Goal: Task Accomplishment & Management: Use online tool/utility

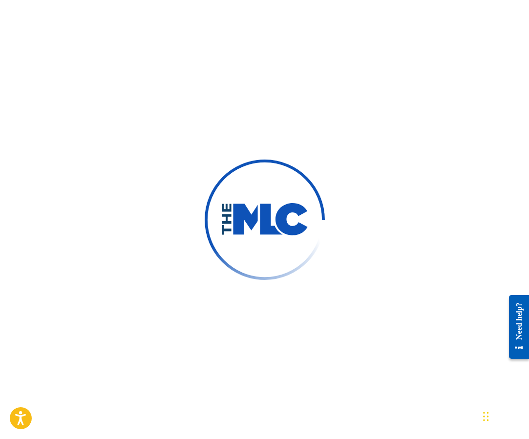
scroll to position [4, 0]
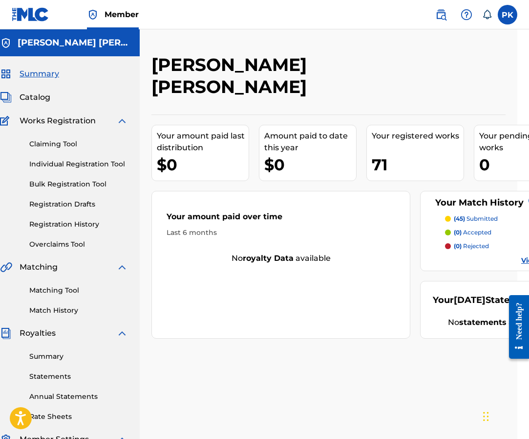
scroll to position [0, 25]
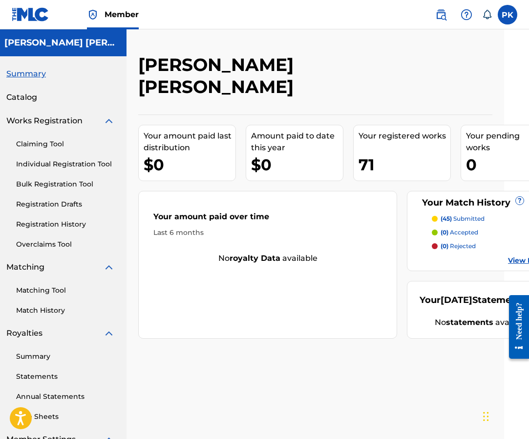
click at [456, 214] on p "(45) submitted" at bounding box center [463, 218] width 44 height 9
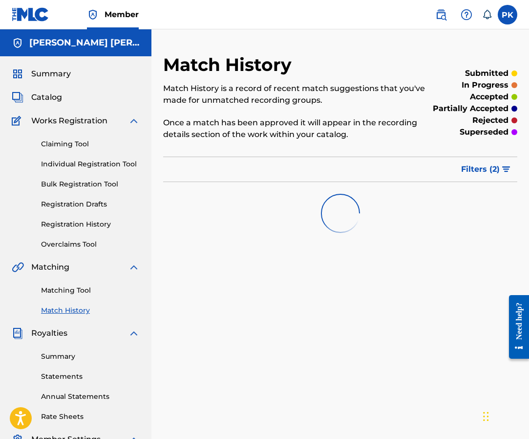
click at [40, 91] on span "Catalog" at bounding box center [46, 97] width 31 height 12
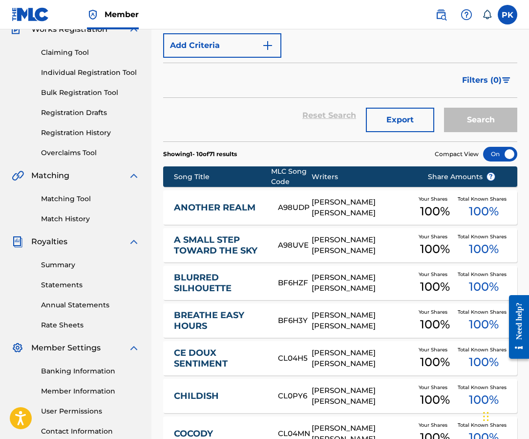
scroll to position [97, 0]
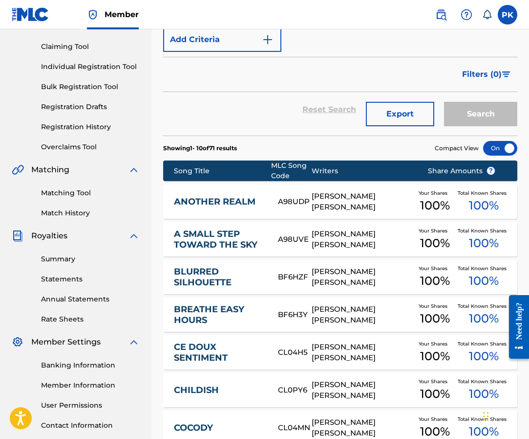
click at [241, 196] on link "ANOTHER REALM" at bounding box center [219, 201] width 91 height 11
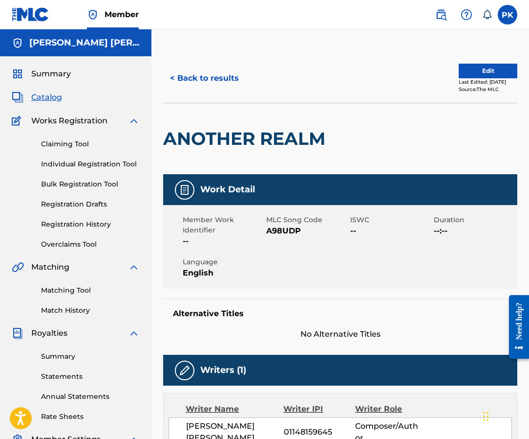
click at [64, 309] on link "Match History" at bounding box center [90, 310] width 99 height 10
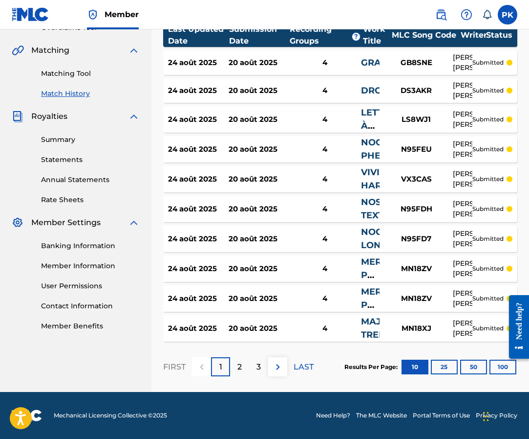
scroll to position [217, 0]
click at [300, 367] on p "LAST" at bounding box center [304, 367] width 20 height 12
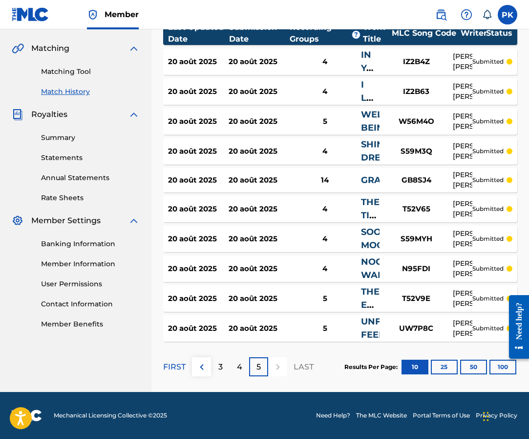
scroll to position [219, 0]
click at [294, 322] on div "20 août 2025 20 août 2025 5 UNFORGETTABLE FEELINGS UW7P8C PAUL HERVE KONATE sub…" at bounding box center [340, 328] width 354 height 26
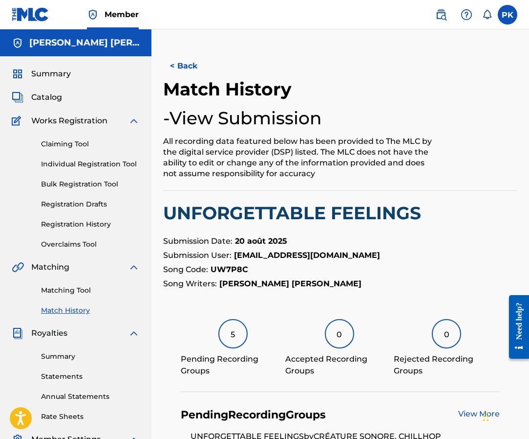
click at [192, 68] on button "< Back" at bounding box center [192, 66] width 59 height 24
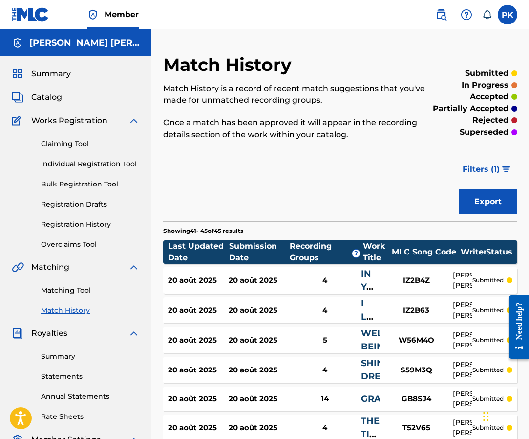
scroll to position [219, 0]
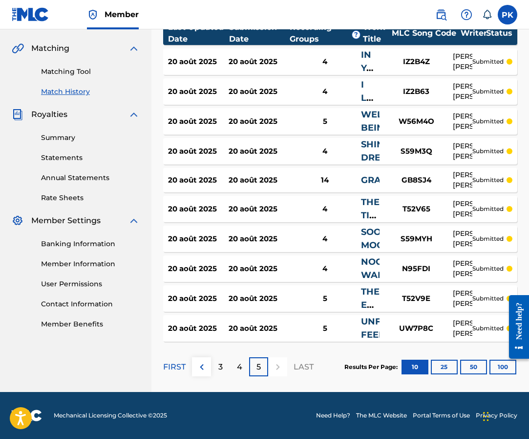
click at [342, 175] on div "14" at bounding box center [325, 180] width 72 height 11
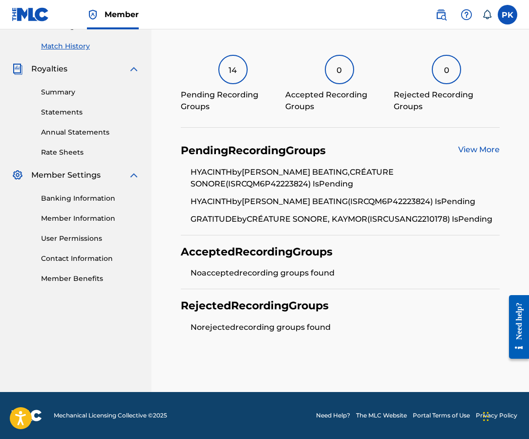
scroll to position [275, 0]
click at [473, 145] on link "View More" at bounding box center [480, 149] width 42 height 9
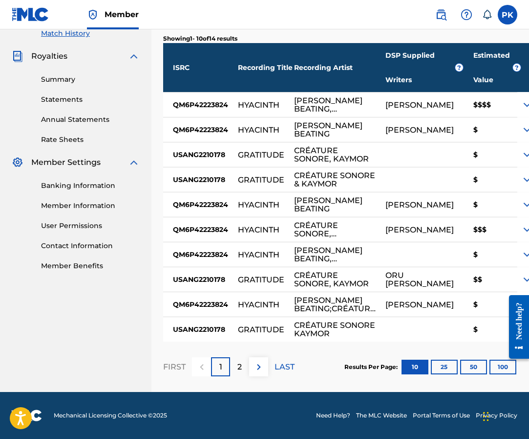
scroll to position [301, 0]
click at [268, 365] on button at bounding box center [258, 366] width 19 height 19
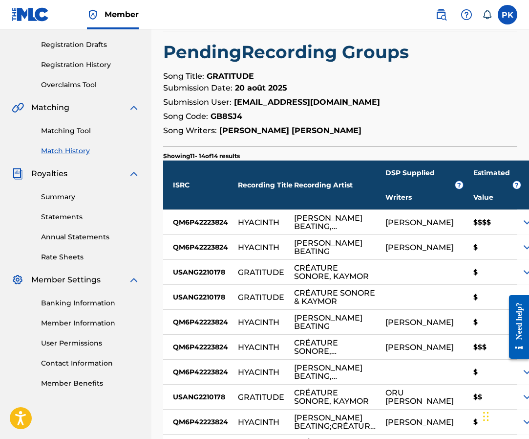
scroll to position [16, 0]
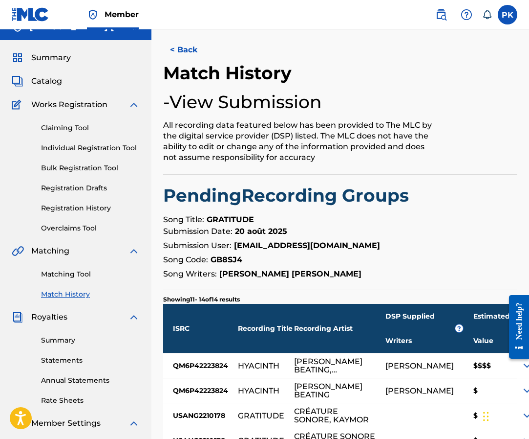
click at [185, 51] on button "< Back" at bounding box center [192, 50] width 59 height 24
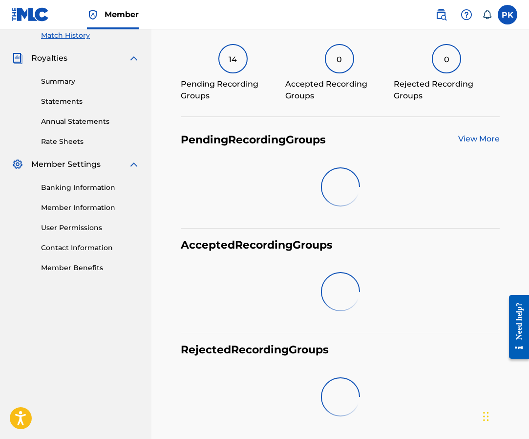
scroll to position [267, 0]
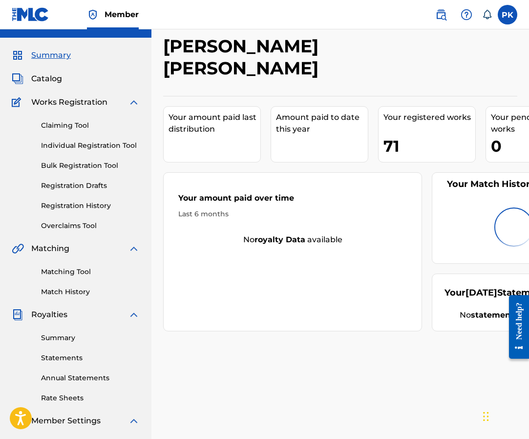
scroll to position [22, 0]
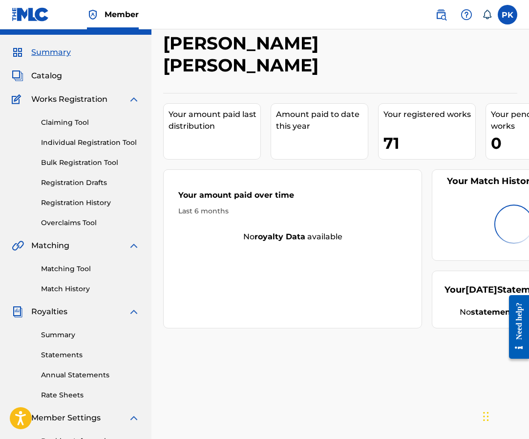
click at [71, 262] on div "Matching Tool Match History" at bounding box center [76, 272] width 128 height 43
click at [70, 268] on link "Matching Tool" at bounding box center [90, 268] width 99 height 10
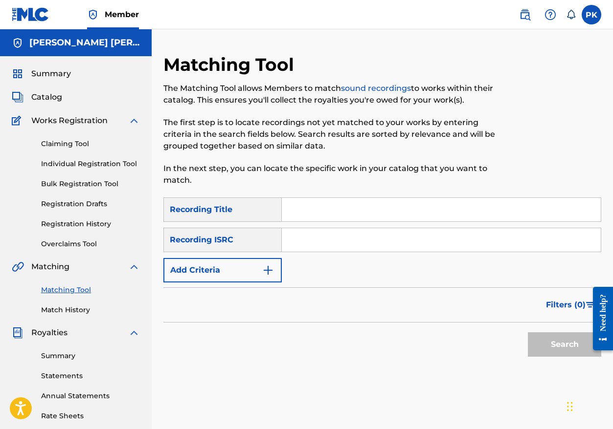
click at [376, 202] on input "Search Form" at bounding box center [441, 209] width 319 height 23
click at [397, 236] on input "Search Form" at bounding box center [441, 239] width 319 height 23
paste input "GBSMU9018768"
type input "GBSMU9018768"
click at [460, 210] on input "Search Form" at bounding box center [441, 209] width 319 height 23
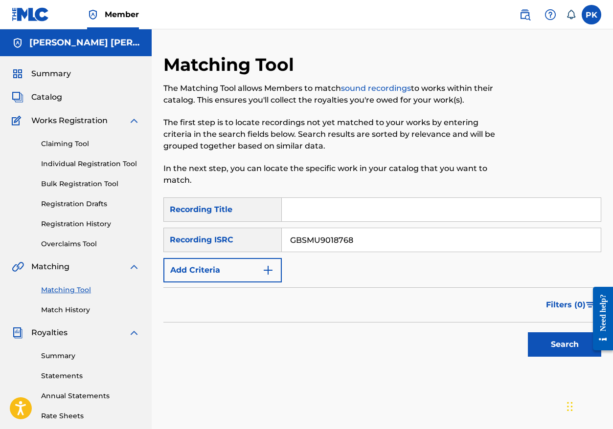
paste input "JAPAN SINKS 2020 RAP SCENE"
type input "JAPAN SINKS 2020 RAP SCENE"
click at [529, 346] on button "Search" at bounding box center [563, 344] width 73 height 24
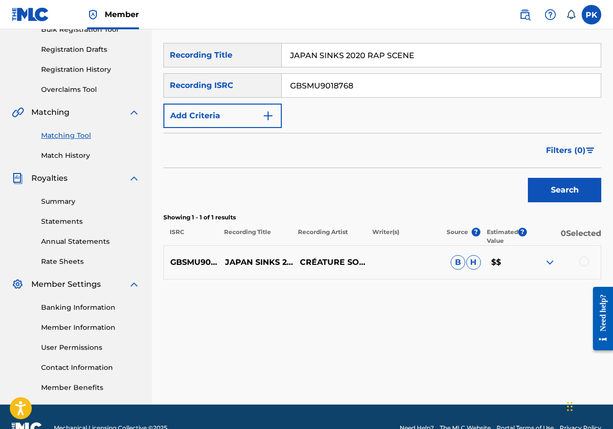
scroll to position [165, 0]
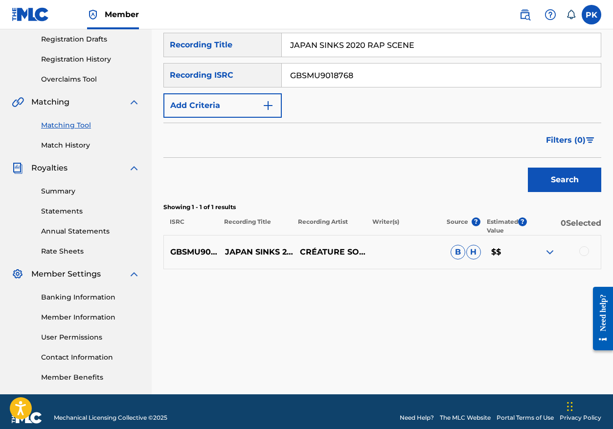
click at [529, 248] on img at bounding box center [550, 252] width 12 height 12
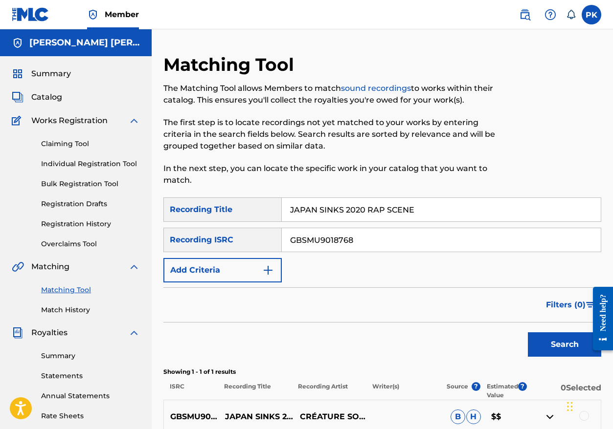
scroll to position [0, 0]
click at [352, 242] on input "GBSMU9018768" at bounding box center [441, 239] width 319 height 23
paste input "X38U2202949"
type input "GX38U2202949"
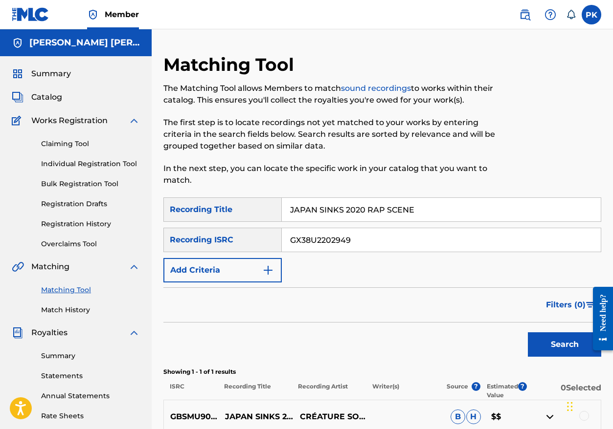
click at [430, 210] on input "JAPAN SINKS 2020 RAP SCENE" at bounding box center [441, 209] width 319 height 23
drag, startPoint x: 430, startPoint y: 210, endPoint x: 241, endPoint y: 201, distance: 188.9
click at [242, 201] on div "SearchWithCriteria290d38ff-3231-41f5-9844-5044d1b981cf Recording Title JAPAN SI…" at bounding box center [382, 209] width 438 height 24
paste input "Moi et ma nana commandant de bord"
type input "Moi et ma nana commandant de bord"
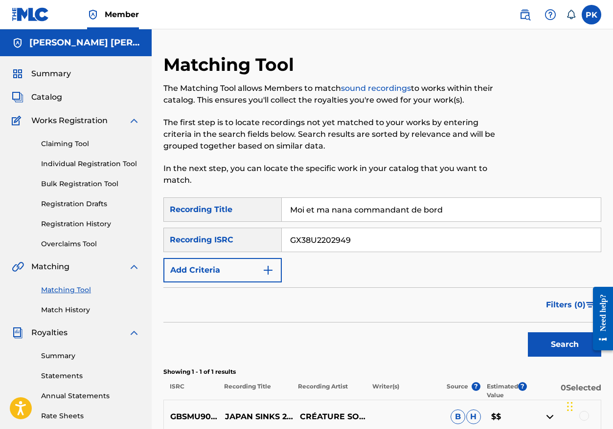
click at [529, 351] on button "Search" at bounding box center [563, 344] width 73 height 24
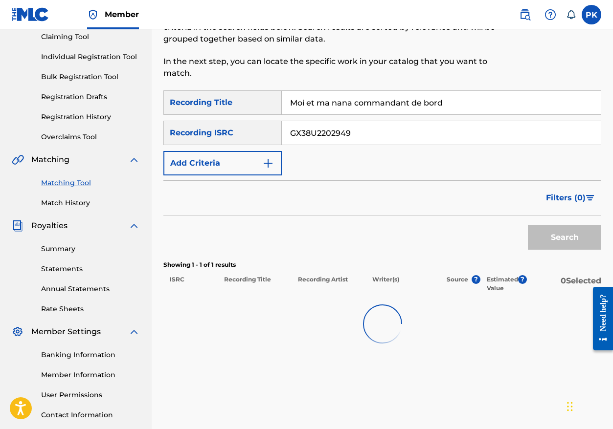
scroll to position [114, 0]
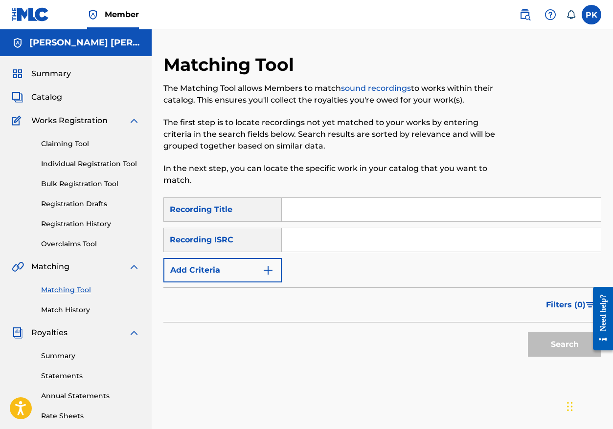
click at [410, 242] on input "Search Form" at bounding box center [441, 239] width 319 height 23
paste input "GBSMU7889907"
type input "GBSMU7889907"
click at [329, 215] on input "Search Form" at bounding box center [441, 209] width 319 height 23
paste input "rare purity"
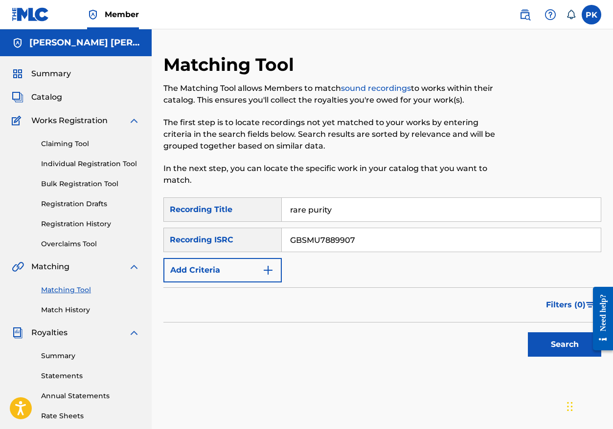
type input "rare purity"
click at [553, 338] on button "Search" at bounding box center [563, 344] width 73 height 24
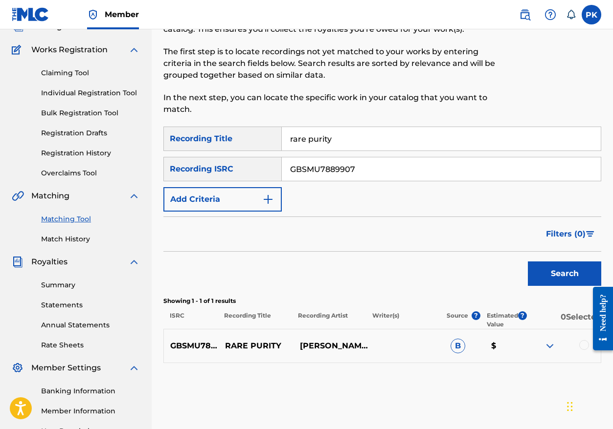
scroll to position [72, 0]
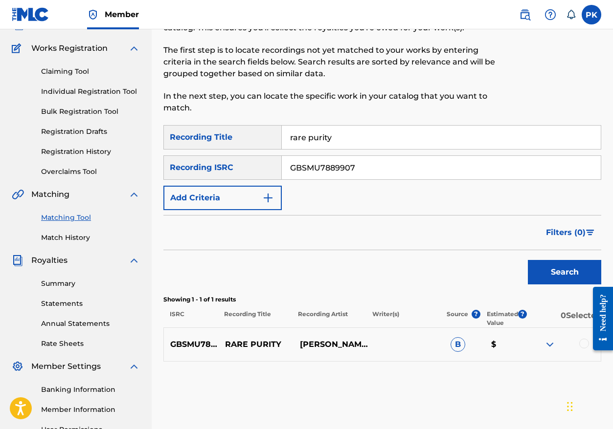
click at [548, 343] on img at bounding box center [550, 345] width 12 height 12
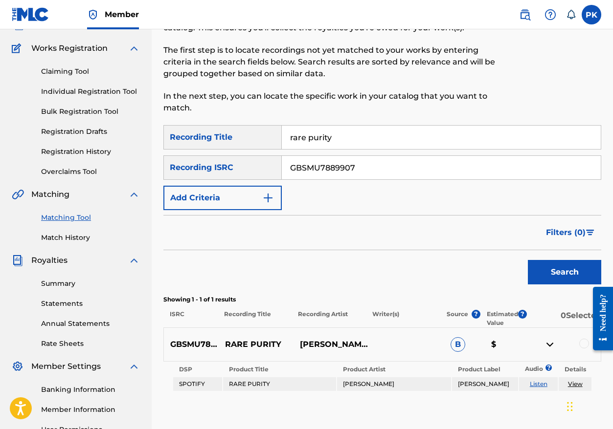
click at [313, 162] on input "GBSMU7889907" at bounding box center [441, 167] width 319 height 23
paste input "408078"
type input "GBSMU7408078"
drag, startPoint x: 361, startPoint y: 135, endPoint x: 253, endPoint y: 118, distance: 109.3
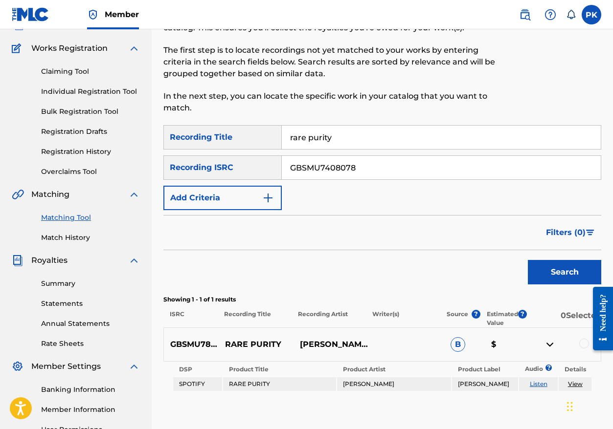
click at [253, 118] on div "Matching Tool The Matching Tool allows Members to match sound recordings to wor…" at bounding box center [382, 233] width 438 height 505
paste input "Leash (feat. SHOI)"
type input "Leash (feat. SHOI)"
click at [545, 284] on button "Search" at bounding box center [563, 272] width 73 height 24
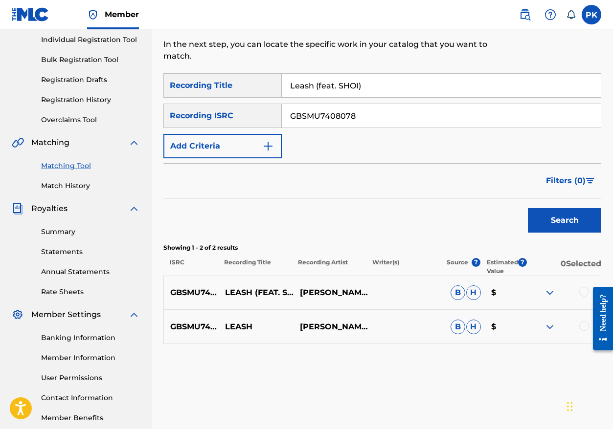
scroll to position [128, 0]
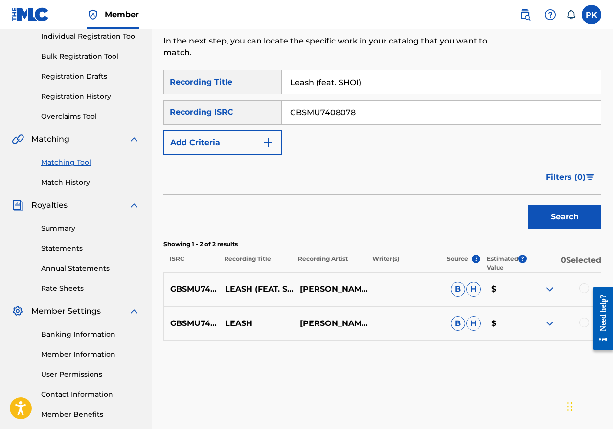
click at [542, 320] on div at bounding box center [562, 324] width 75 height 12
click at [549, 320] on img at bounding box center [550, 324] width 12 height 12
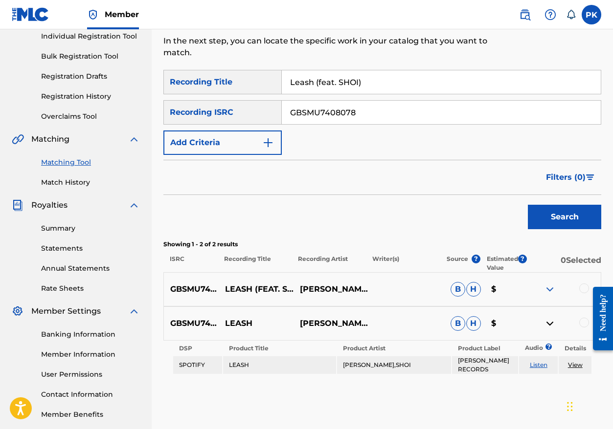
click at [377, 117] on input "GBSMU7408078" at bounding box center [441, 112] width 319 height 23
paste input "528495"
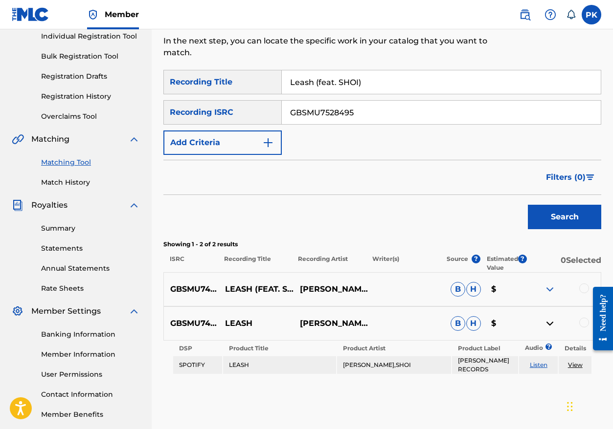
type input "GBSMU7528495"
drag, startPoint x: 416, startPoint y: 92, endPoint x: 274, endPoint y: 53, distance: 147.4
click at [274, 53] on div "Matching Tool The Matching Tool allows Members to match sound recordings to wor…" at bounding box center [382, 178] width 438 height 505
paste input "Sea Nymph"
type input "Sea Nymph"
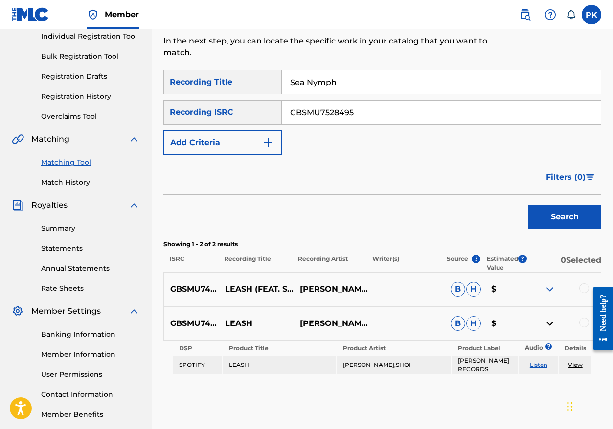
click at [560, 217] on button "Search" at bounding box center [563, 217] width 73 height 24
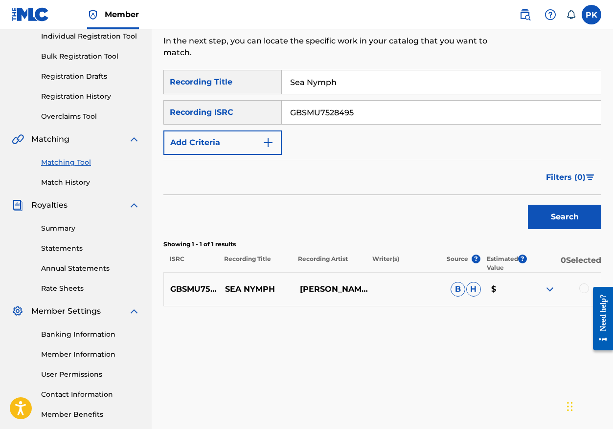
click at [387, 115] on input "GBSMU7528495" at bounding box center [441, 112] width 319 height 23
paste input "021641"
type input "GBSMU7021641"
click at [407, 82] on input "Sea Nymph" at bounding box center [441, 81] width 319 height 23
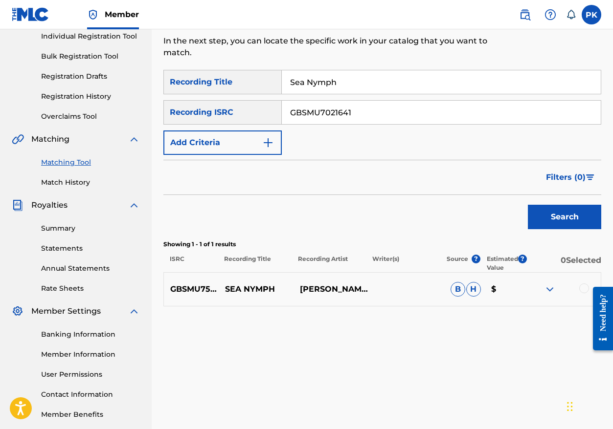
drag, startPoint x: 407, startPoint y: 82, endPoint x: 395, endPoint y: 82, distance: 11.7
click at [395, 82] on input "Sea Nymph" at bounding box center [441, 81] width 319 height 23
click at [401, 78] on input "Sea Nymph" at bounding box center [441, 81] width 319 height 23
drag, startPoint x: 401, startPoint y: 78, endPoint x: 248, endPoint y: 57, distance: 154.0
click at [248, 57] on div "Matching Tool The Matching Tool allows Members to match sound recordings to wor…" at bounding box center [382, 178] width 438 height 505
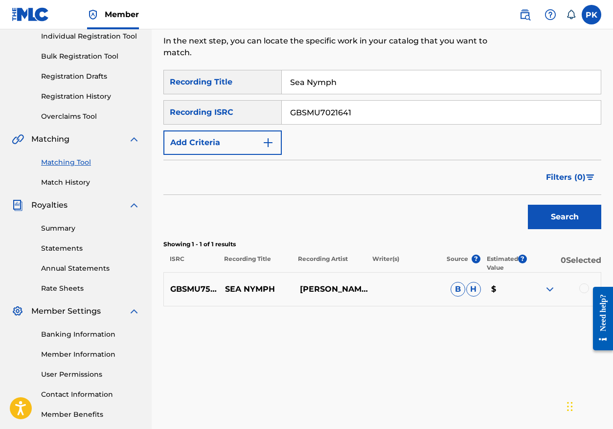
paste input "début"
type input "début"
click at [569, 223] on button "Search" at bounding box center [563, 217] width 73 height 24
click at [363, 117] on input "GBSMU7021641" at bounding box center [441, 112] width 319 height 23
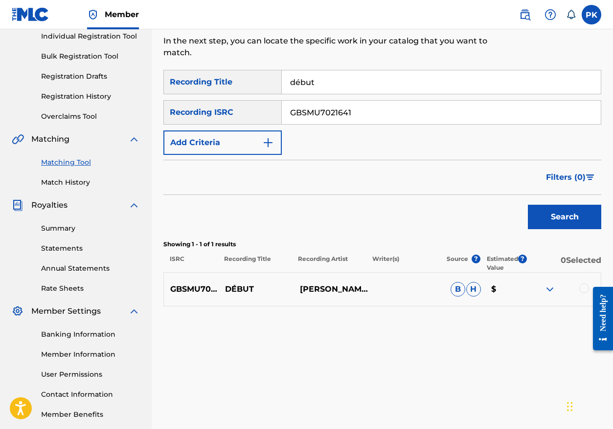
paste input "5011749"
type input "GBSMU5011749"
click at [305, 84] on input "début" at bounding box center [441, 81] width 319 height 23
paste input "Diabolo menthe"
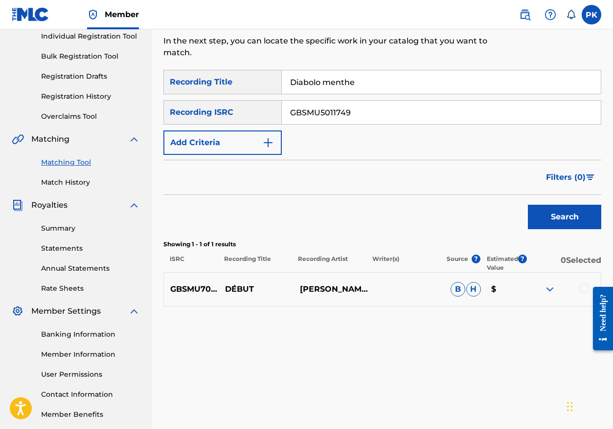
type input "Diabolo menthe"
click at [530, 224] on button "Search" at bounding box center [563, 217] width 73 height 24
click at [549, 292] on img at bounding box center [550, 290] width 12 height 12
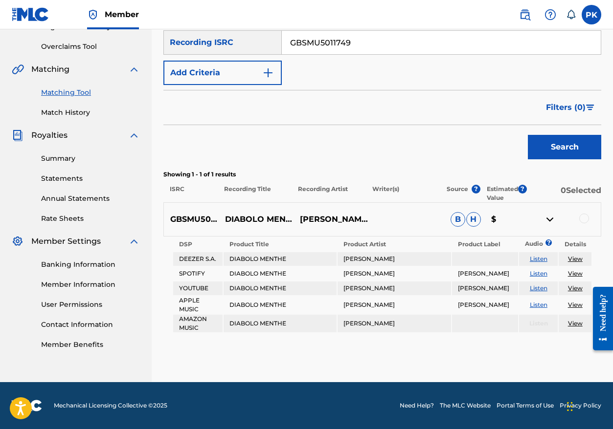
scroll to position [197, 0]
